Goal: Task Accomplishment & Management: Manage account settings

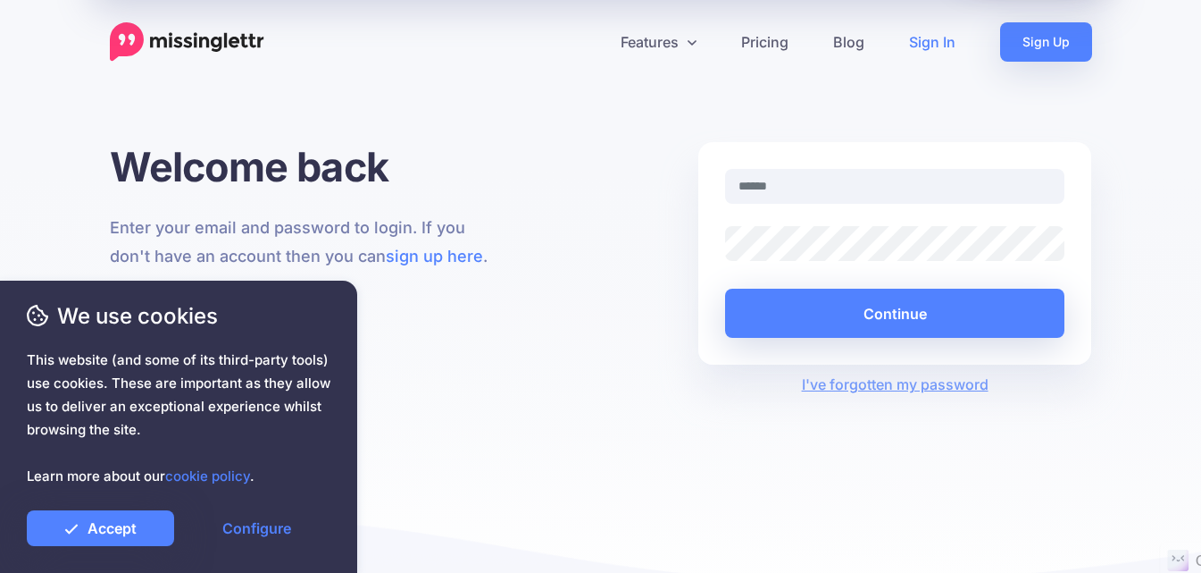
type input "**********"
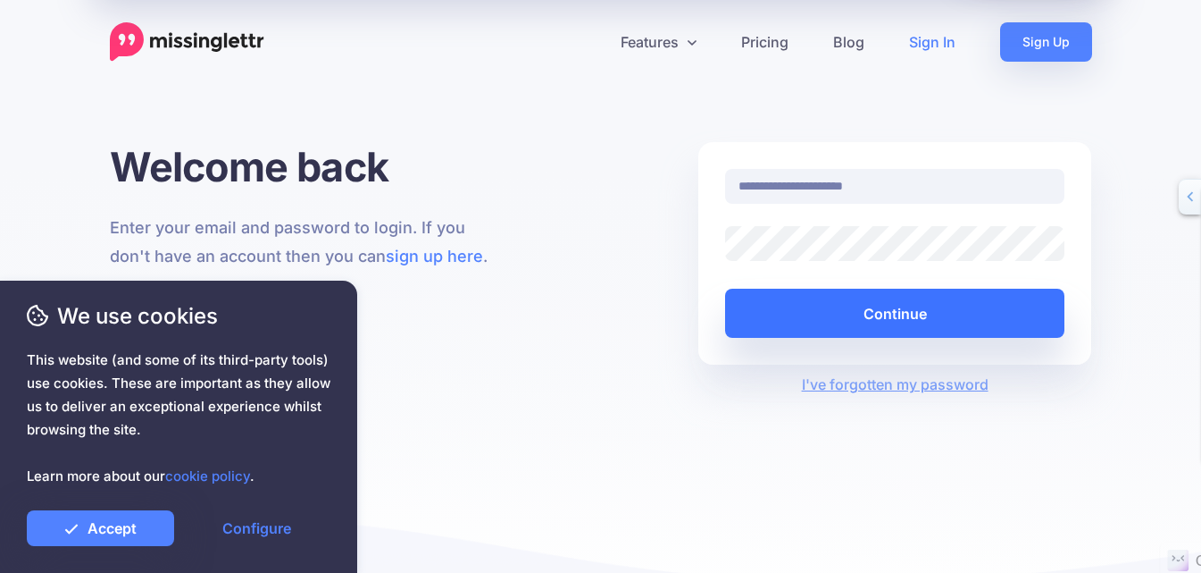
click at [728, 309] on button "Continue" at bounding box center [895, 313] width 340 height 49
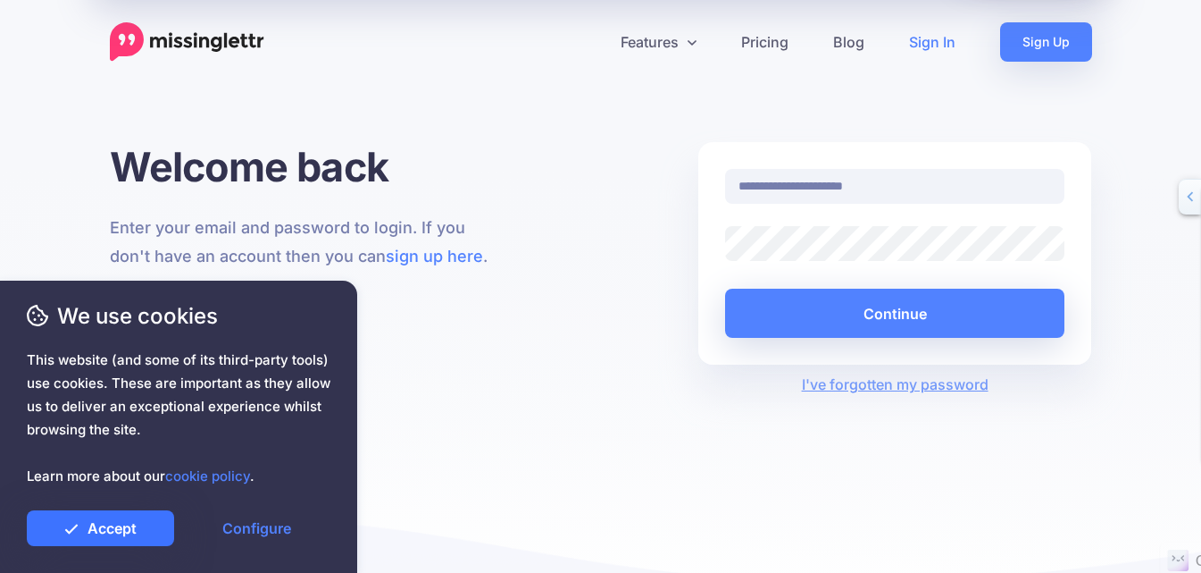
click at [111, 526] on link "Accept" at bounding box center [100, 528] width 147 height 36
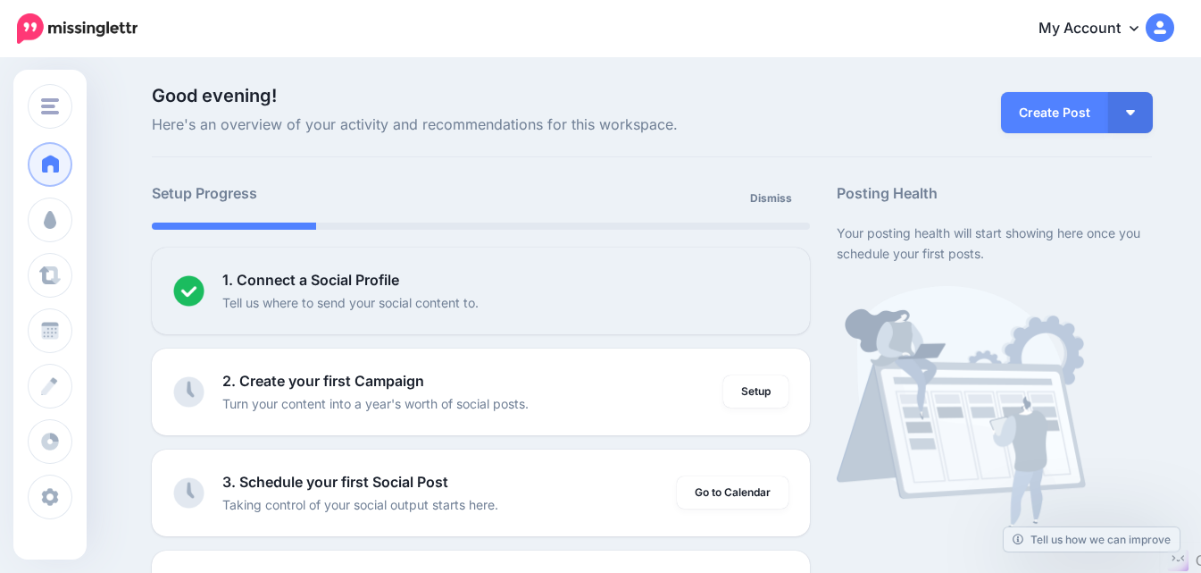
click at [1175, 23] on img at bounding box center [1160, 27] width 29 height 29
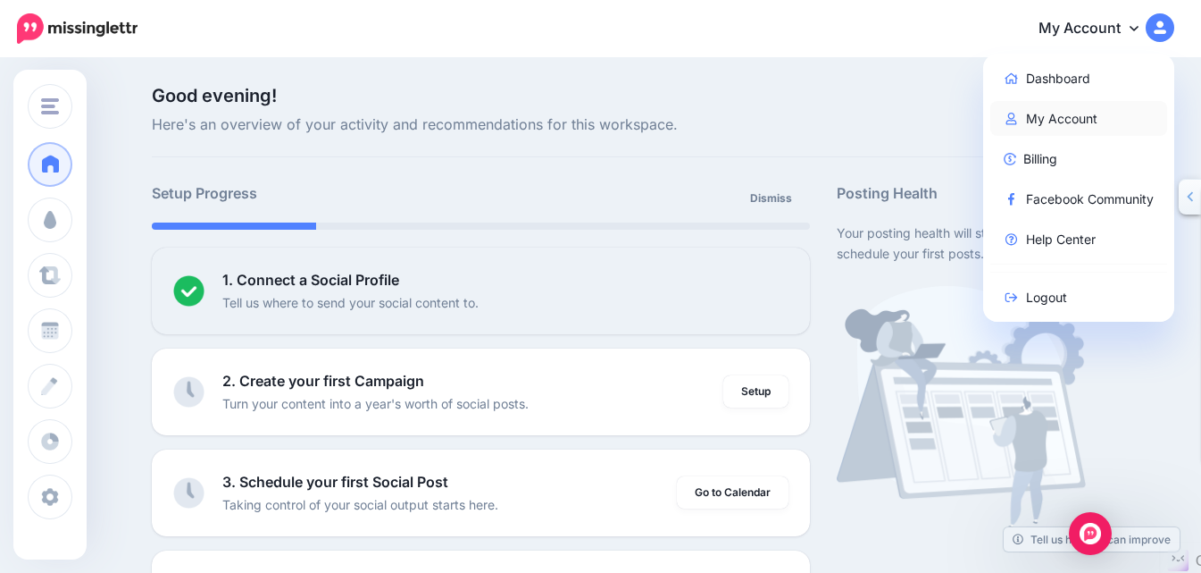
click at [1089, 119] on link "My Account" at bounding box center [1080, 118] width 178 height 35
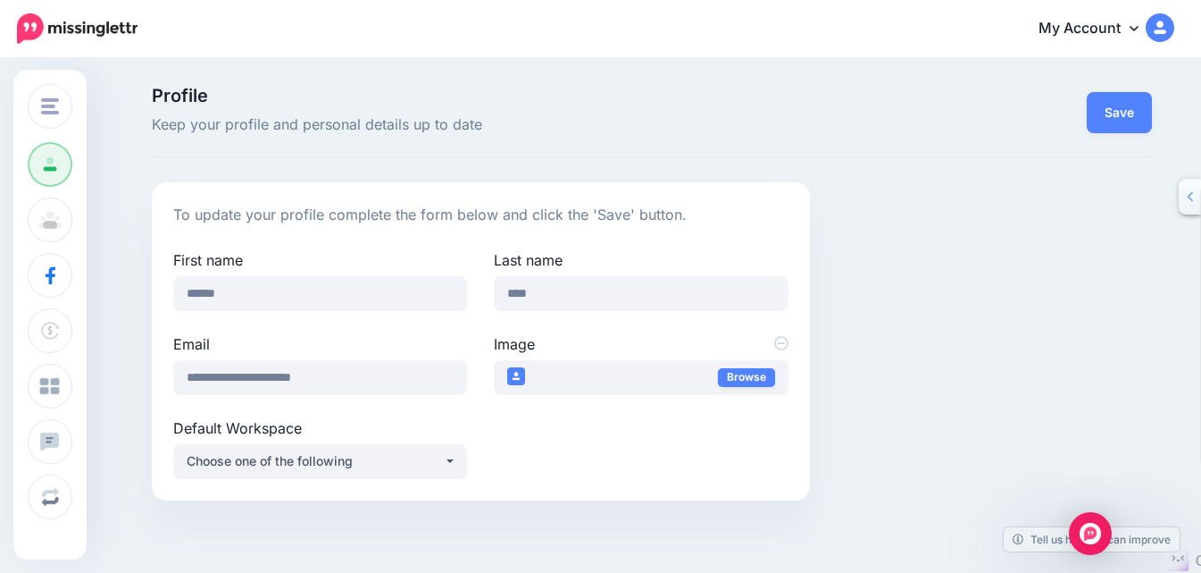
click at [1169, 24] on img at bounding box center [1160, 27] width 29 height 29
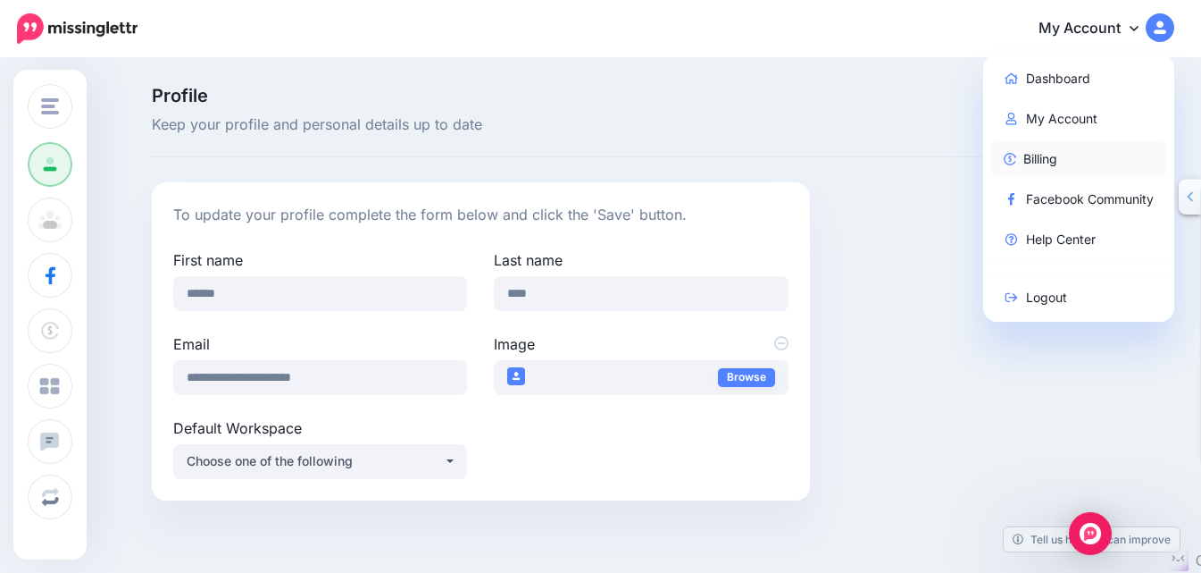
click at [1053, 154] on link "Billing" at bounding box center [1080, 158] width 178 height 35
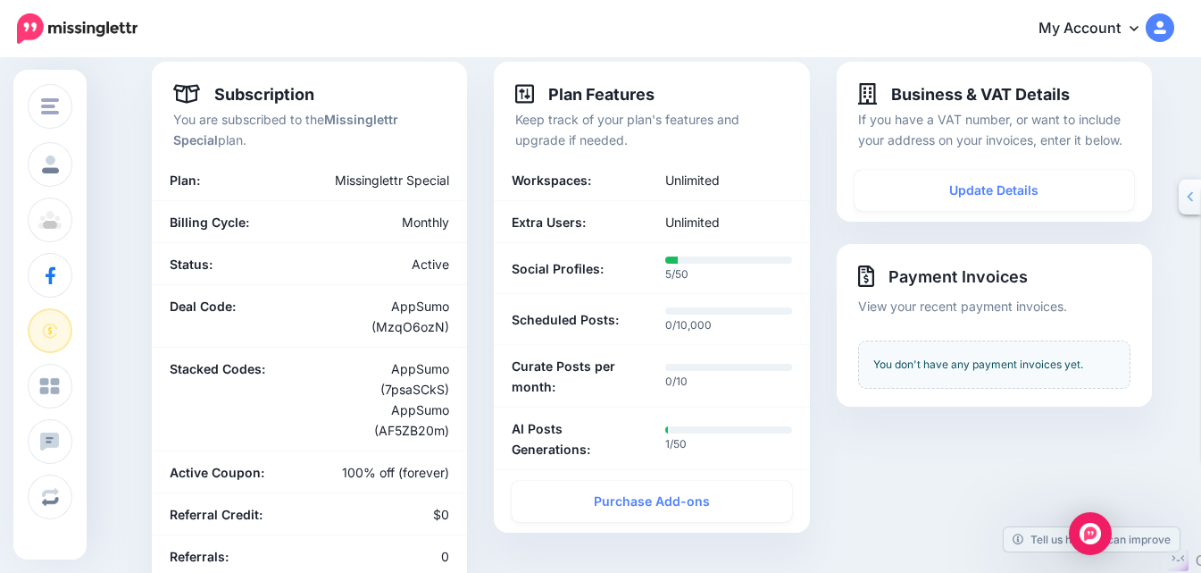
scroll to position [89, 0]
